Goal: Task Accomplishment & Management: Use online tool/utility

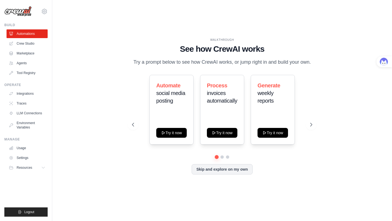
click at [139, 102] on div "Automate social media posting Try it now Process invoices automatically Try it …" at bounding box center [222, 110] width 180 height 70
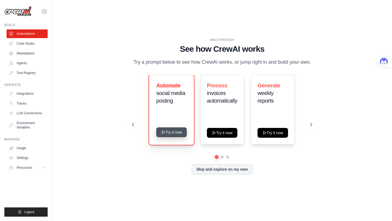
click at [174, 130] on button "Try it now" at bounding box center [171, 133] width 31 height 10
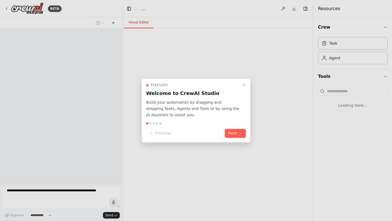
select select "****"
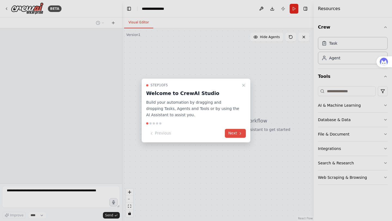
click at [241, 132] on icon at bounding box center [240, 133] width 4 height 4
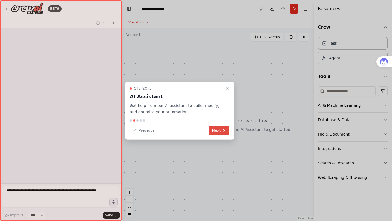
click at [224, 130] on icon at bounding box center [224, 130] width 1 height 2
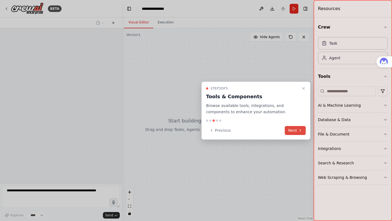
click at [300, 128] on button "Next" at bounding box center [295, 130] width 21 height 9
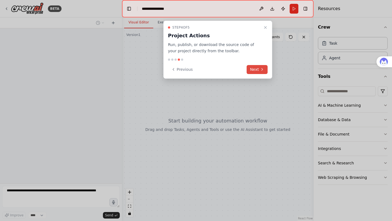
click at [251, 72] on button "Next" at bounding box center [257, 69] width 21 height 9
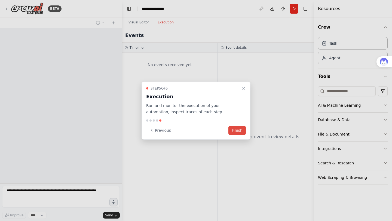
click at [238, 130] on button "Finish" at bounding box center [237, 130] width 17 height 9
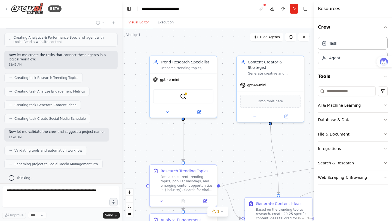
scroll to position [251, 0]
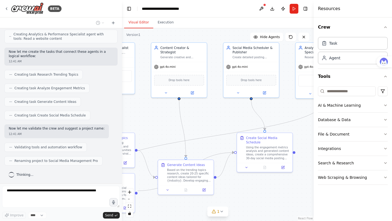
drag, startPoint x: 259, startPoint y: 142, endPoint x: 170, endPoint y: 118, distance: 92.2
click at [170, 118] on div ".deletable-edge-delete-btn { width: 20px; height: 20px; border: 0px solid #ffff…" at bounding box center [218, 124] width 192 height 193
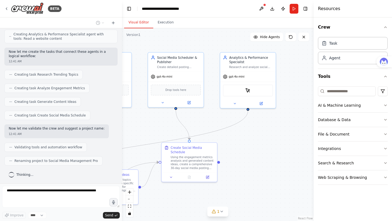
drag, startPoint x: 239, startPoint y: 109, endPoint x: 163, endPoint y: 119, distance: 76.1
click at [163, 119] on div ".deletable-edge-delete-btn { width: 20px; height: 20px; border: 0px solid #ffff…" at bounding box center [218, 124] width 192 height 193
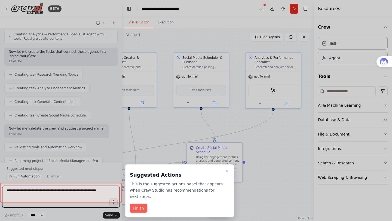
drag, startPoint x: 208, startPoint y: 120, endPoint x: 191, endPoint y: 80, distance: 43.5
click at [233, 120] on div "BETA Create a crew that schedules and publishes social media content across mul…" at bounding box center [196, 110] width 392 height 221
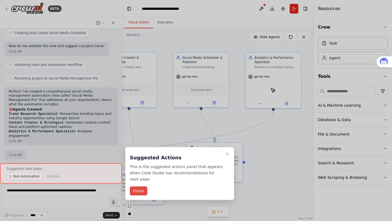
click at [141, 193] on button "Finish" at bounding box center [138, 191] width 17 height 9
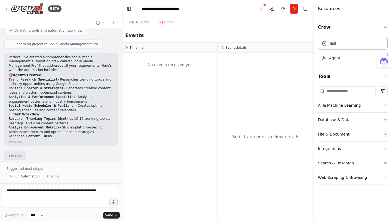
click at [164, 22] on button "Execution" at bounding box center [165, 22] width 25 height 11
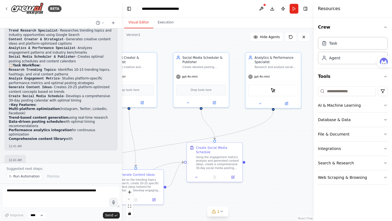
click at [139, 21] on button "Visual Editor" at bounding box center [138, 22] width 29 height 11
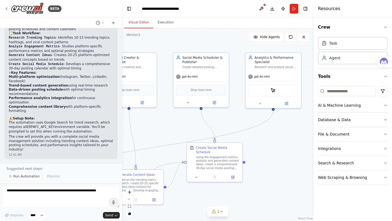
scroll to position [454, 0]
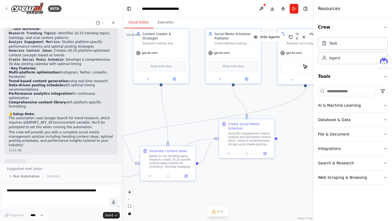
drag, startPoint x: 271, startPoint y: 140, endPoint x: 303, endPoint y: 116, distance: 39.7
click at [303, 116] on div ".deletable-edge-delete-btn { width: 20px; height: 20px; border: 0px solid #ffff…" at bounding box center [218, 124] width 192 height 193
